Goal: Find specific page/section: Find specific page/section

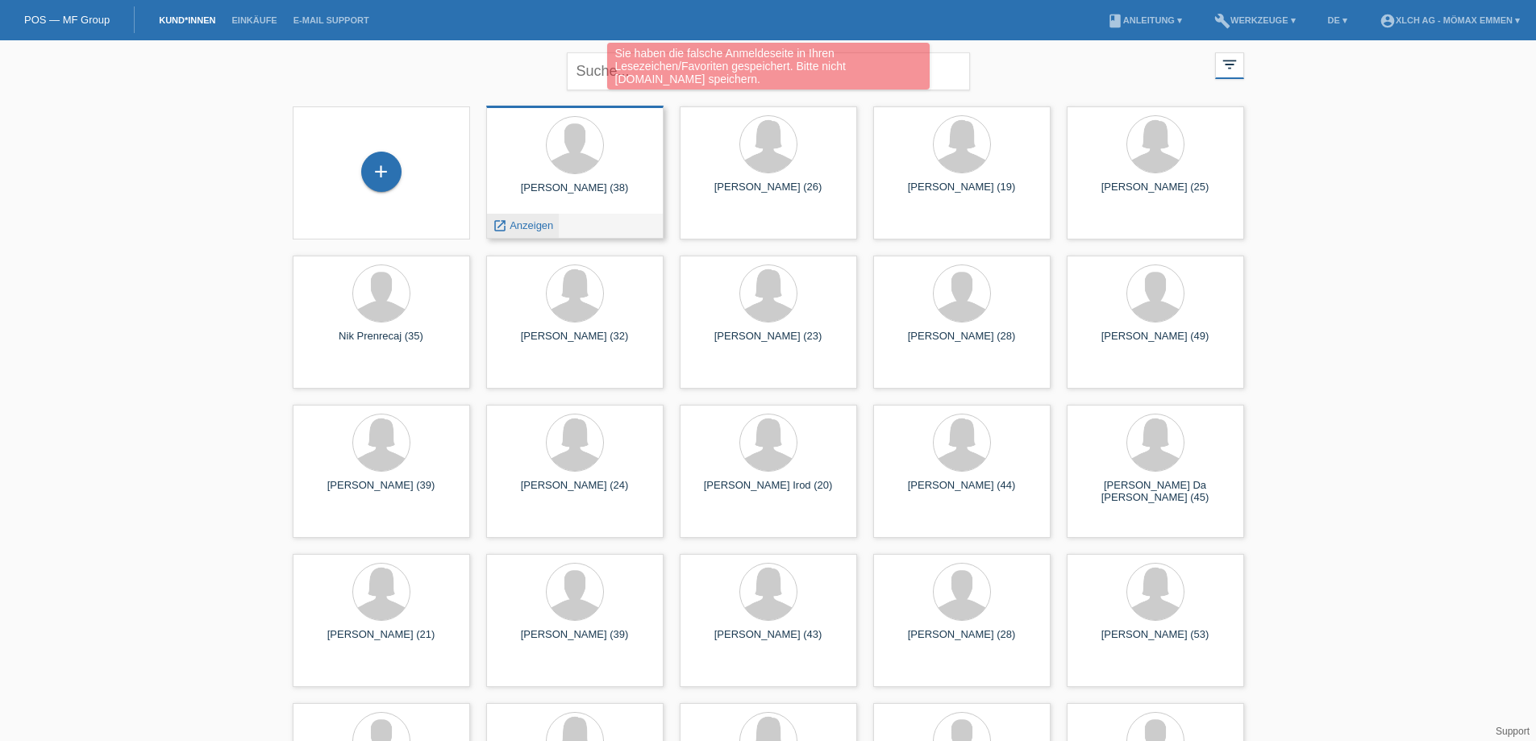
click at [535, 233] on div "launch Anzeigen" at bounding box center [523, 226] width 73 height 24
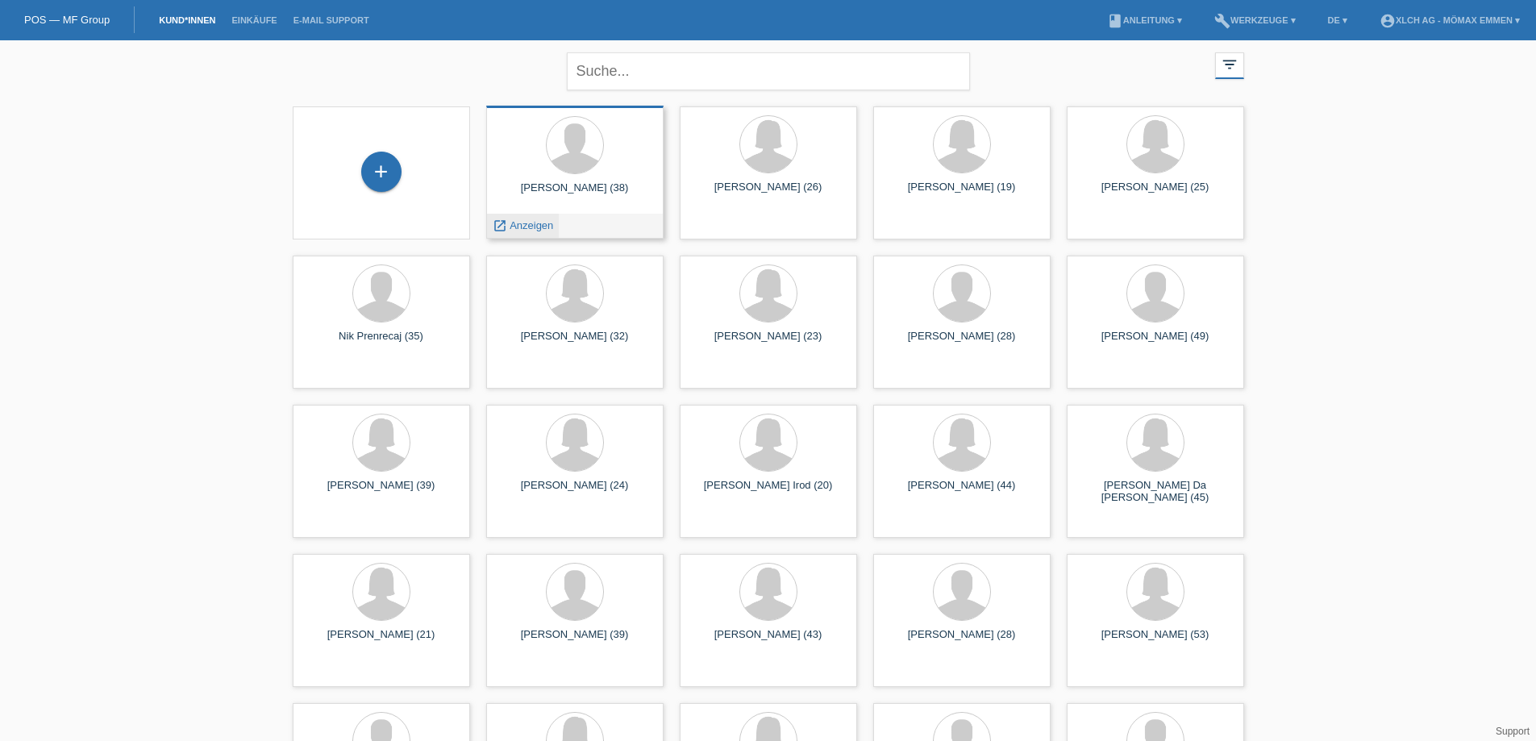
click at [522, 228] on span "Anzeigen" at bounding box center [531, 225] width 44 height 12
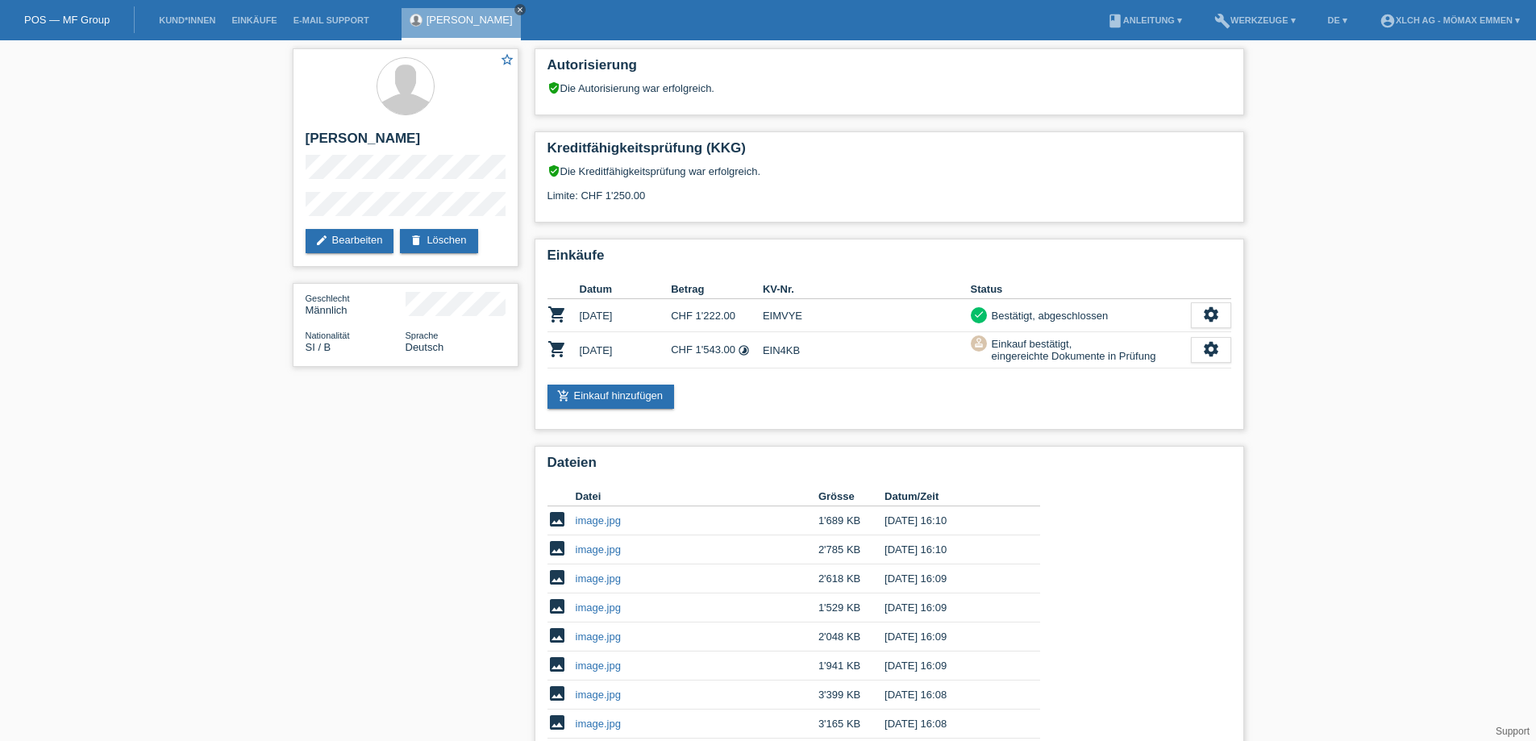
click at [516, 10] on icon "close" at bounding box center [520, 10] width 8 height 8
click at [93, 15] on link "POS — MF Group" at bounding box center [66, 20] width 85 height 12
